Goal: Information Seeking & Learning: Learn about a topic

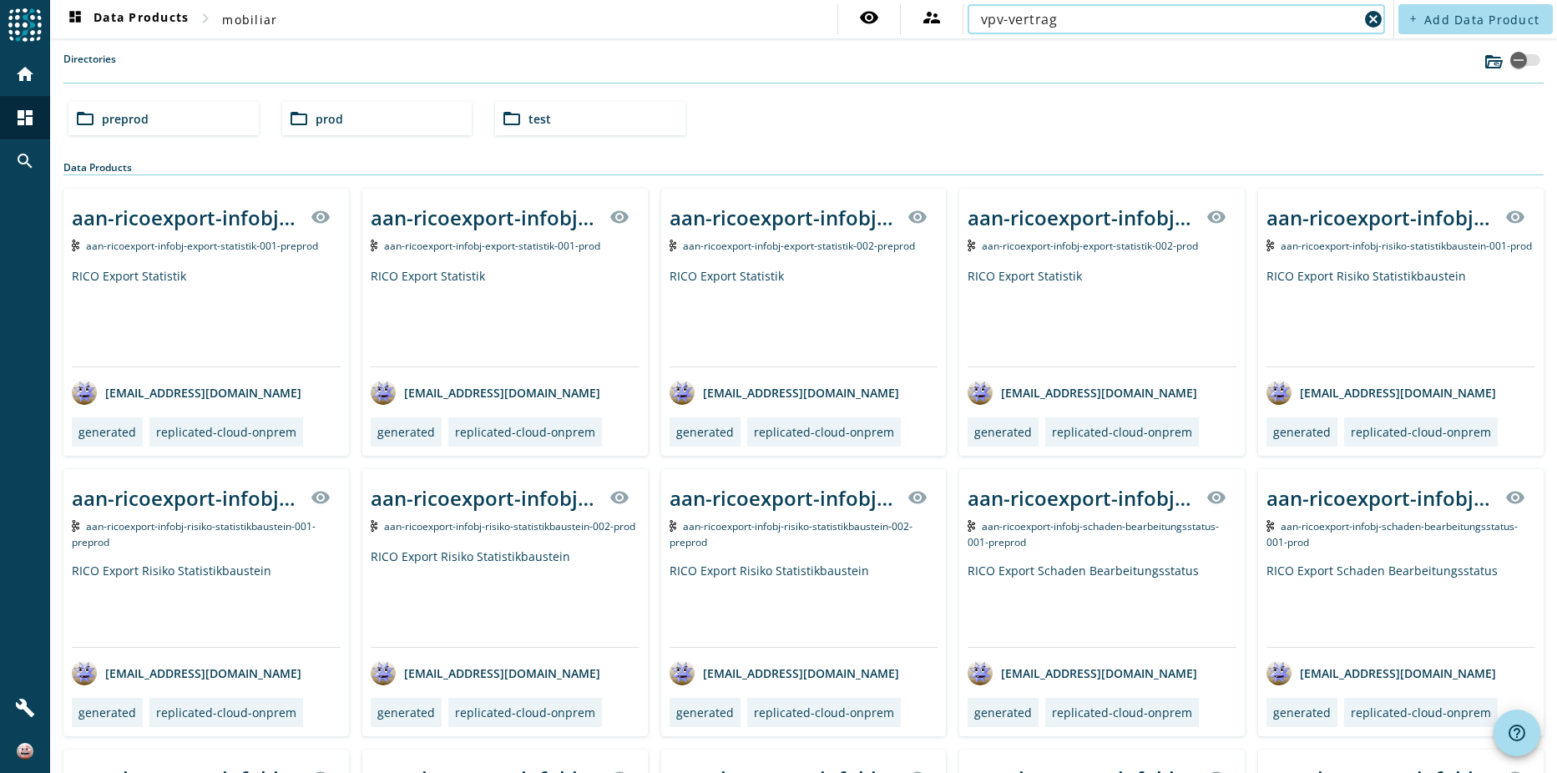
type input "vpv-vertrag"
click at [536, 27] on nav "dashboard Data Products chevron_right mobiliar visibility supervisor_account vp…" at bounding box center [721, 19] width 1343 height 38
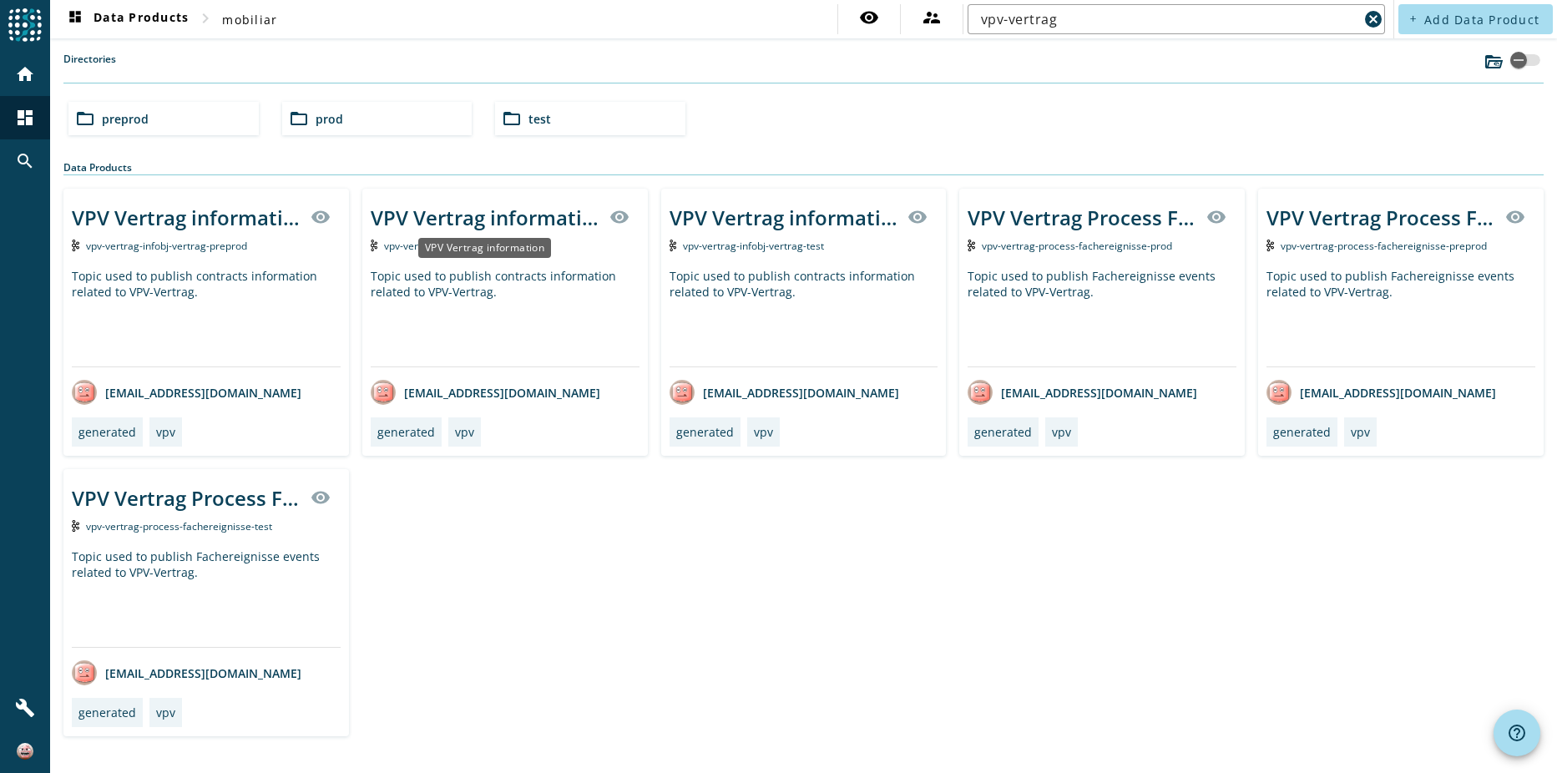
click at [493, 221] on div "VPV Vertrag information" at bounding box center [485, 218] width 229 height 28
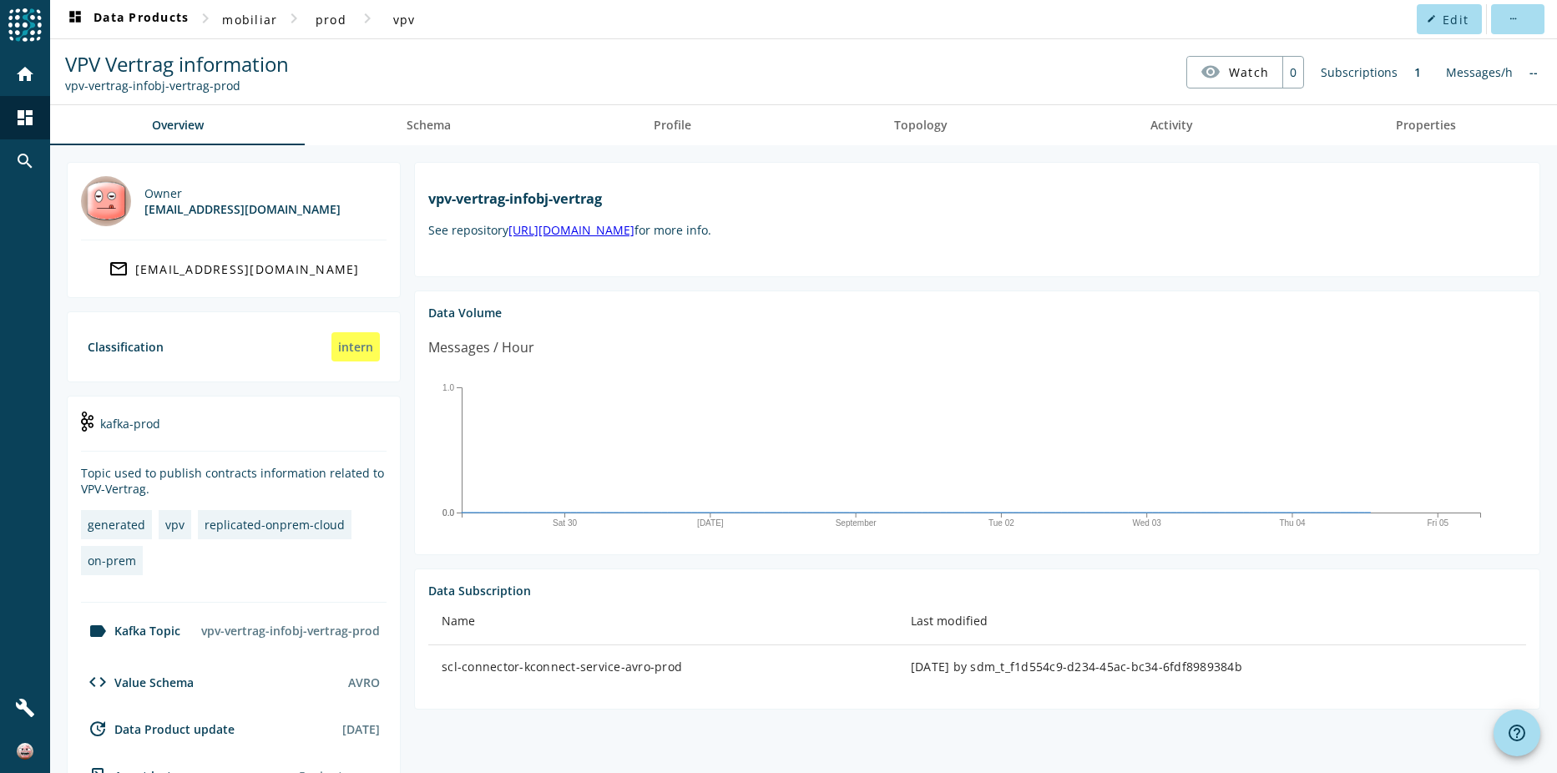
scroll to position [352, 0]
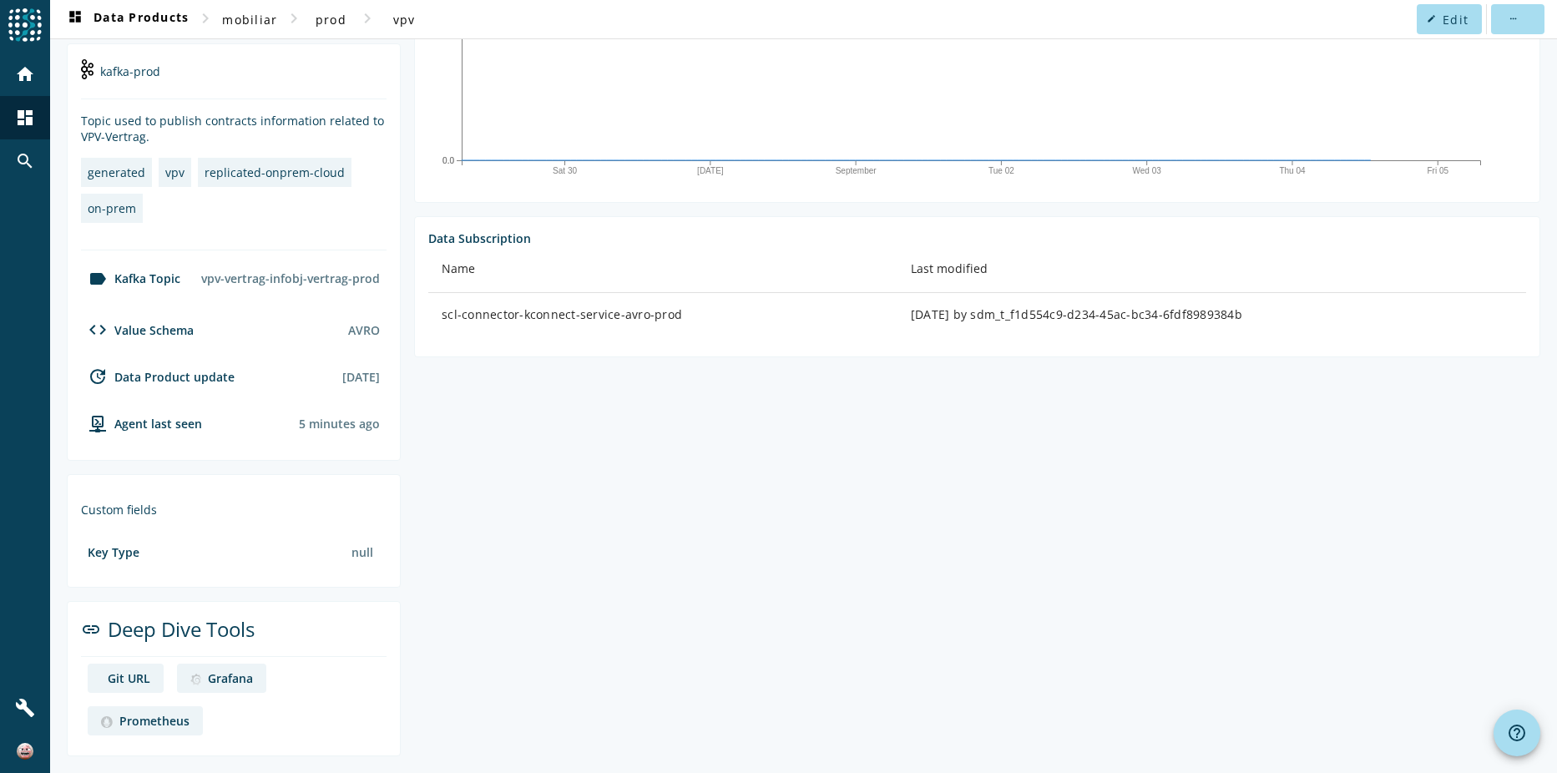
click at [365, 336] on div "AVRO" at bounding box center [364, 330] width 32 height 16
click at [356, 273] on div "vpv-vertrag-infobj-vertrag-prod" at bounding box center [291, 278] width 192 height 29
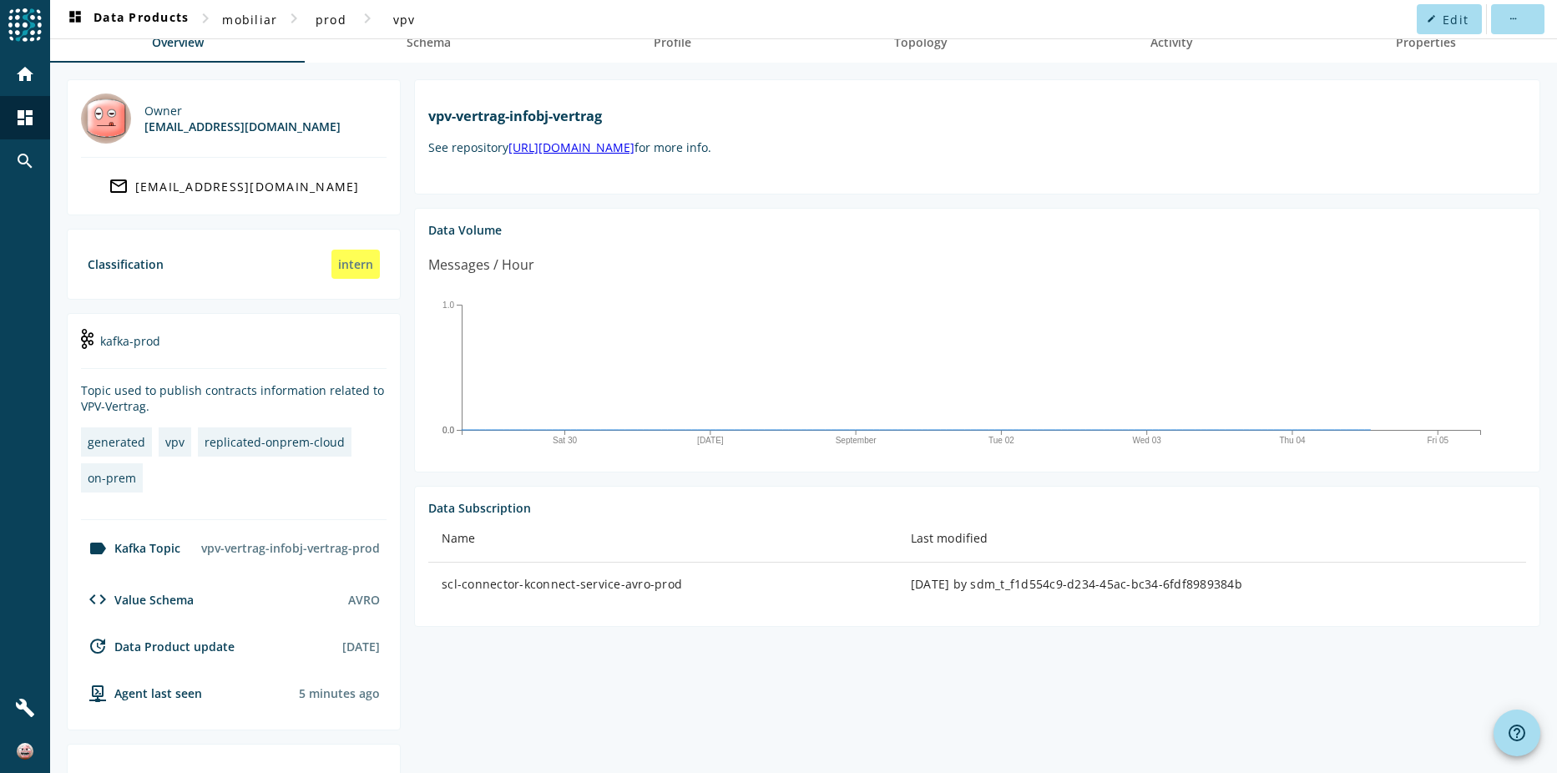
scroll to position [0, 0]
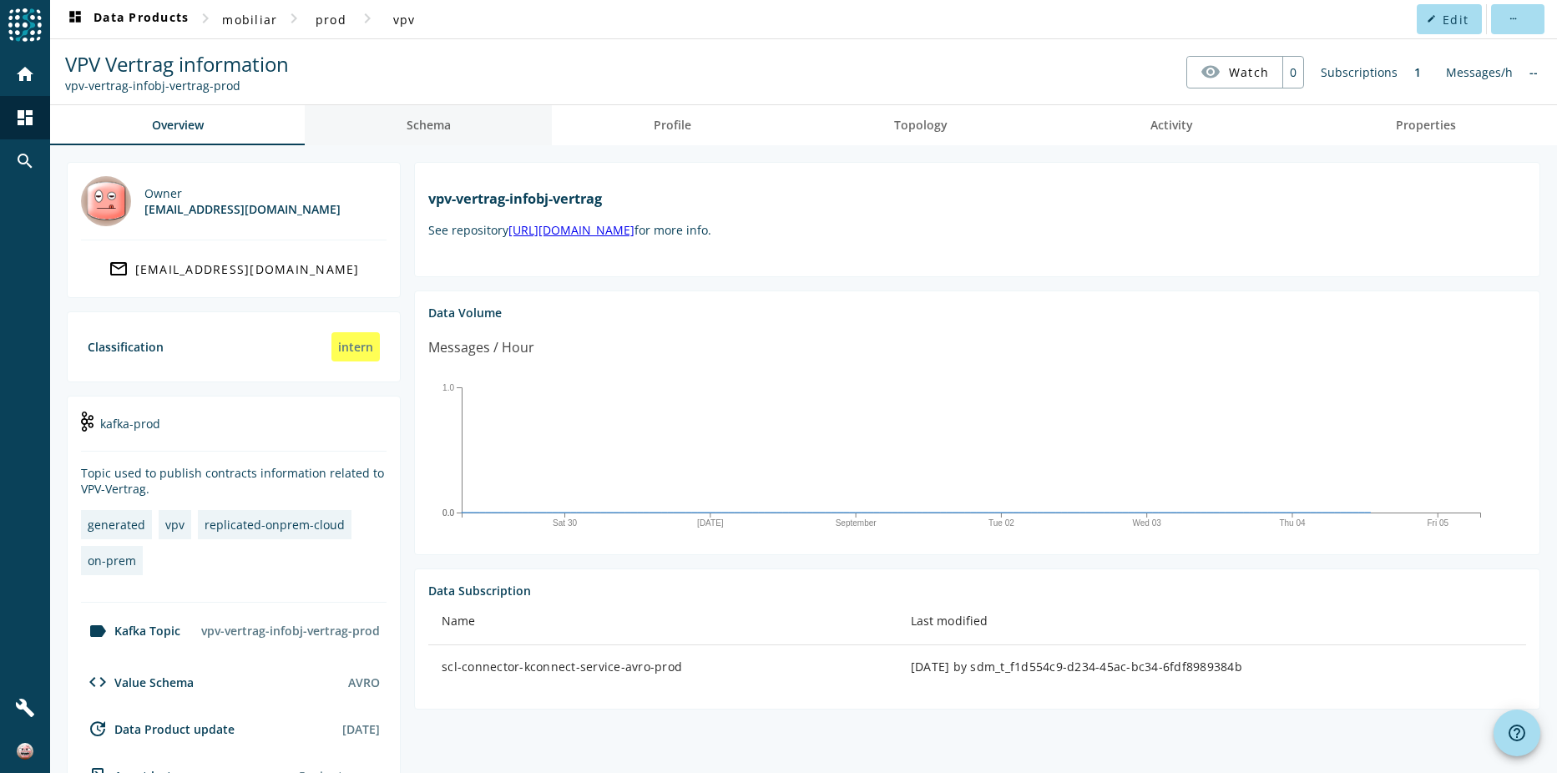
click at [450, 130] on link "Schema" at bounding box center [428, 125] width 247 height 40
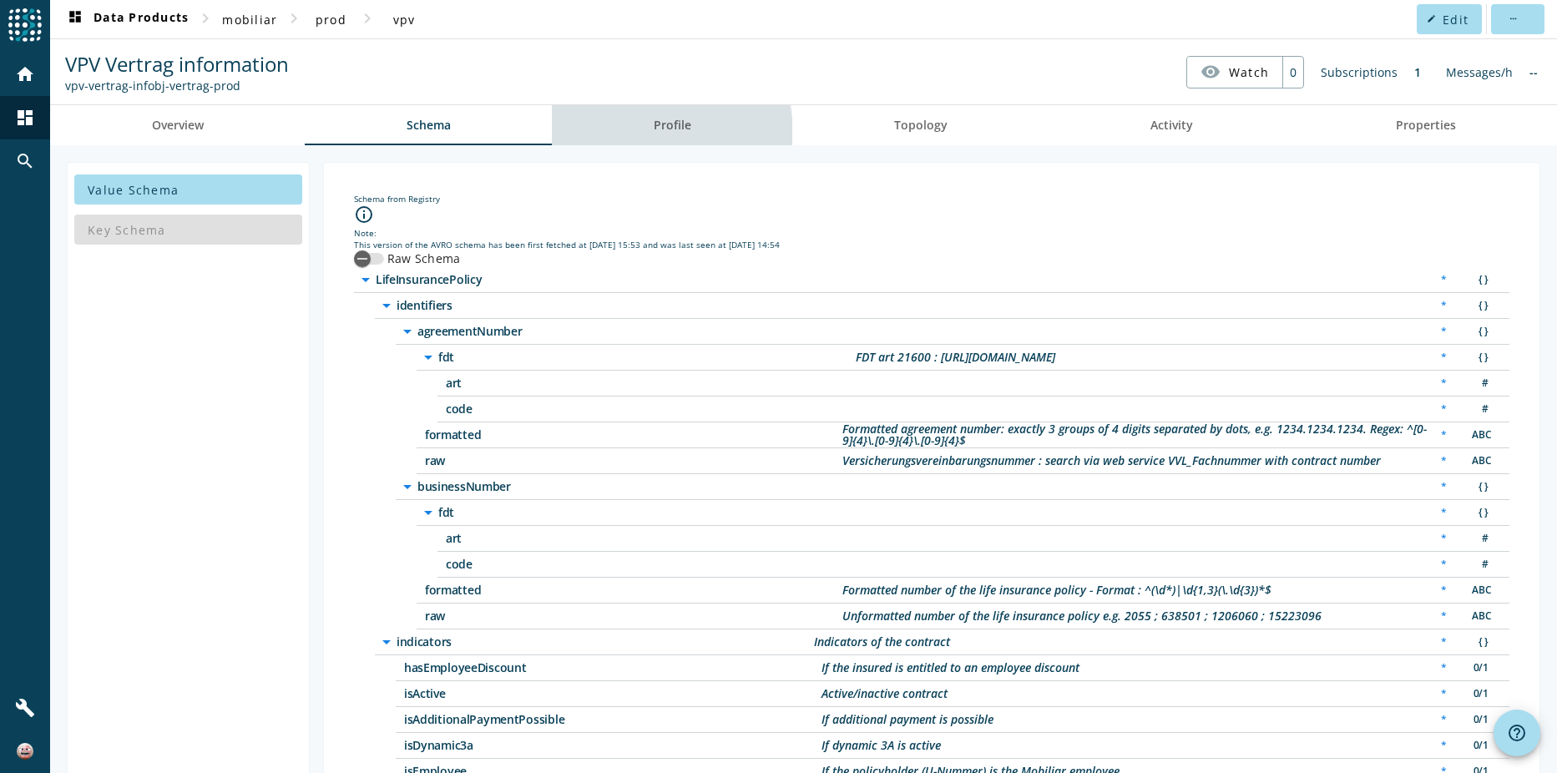
click at [659, 133] on span "Profile" at bounding box center [673, 125] width 38 height 40
